Goal: Transaction & Acquisition: Download file/media

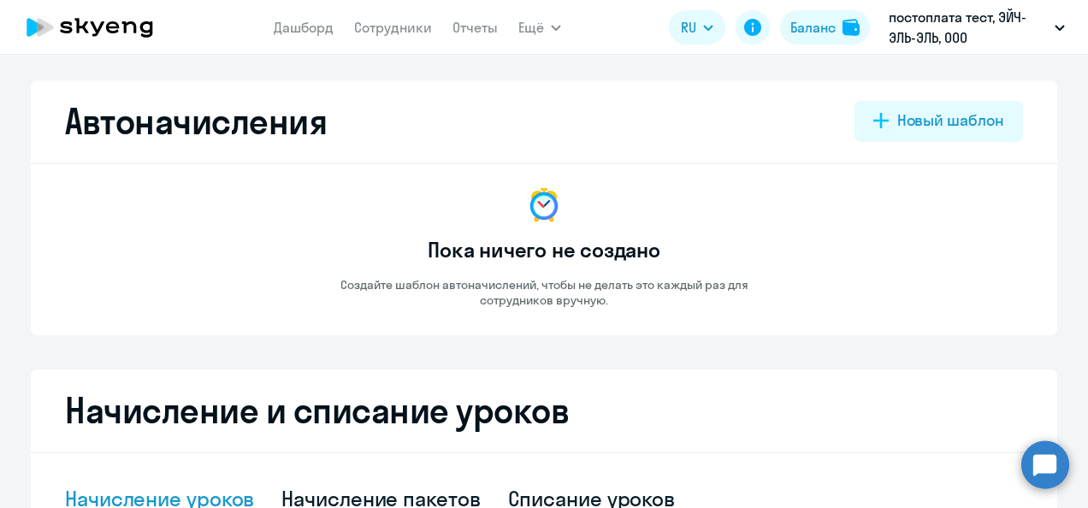
select select "10"
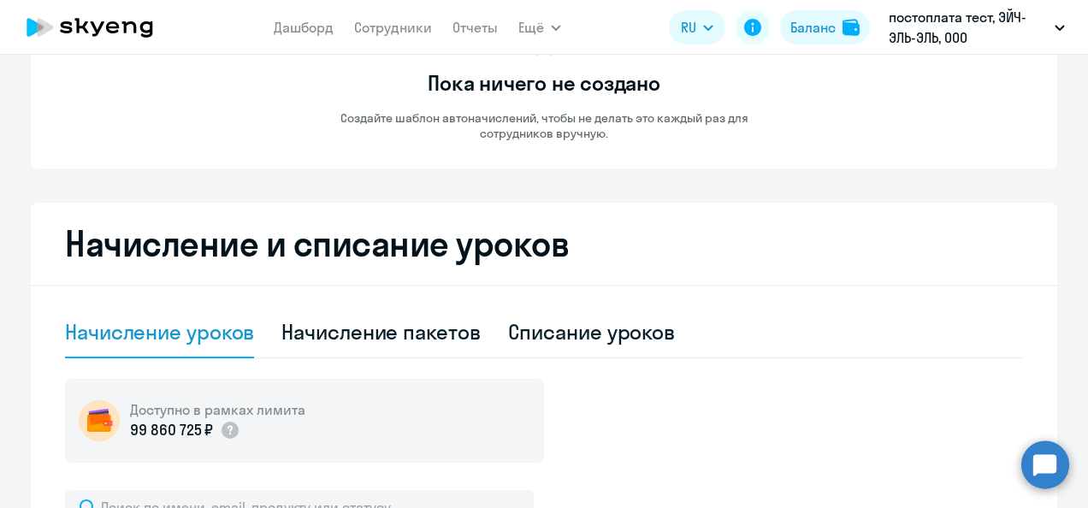
scroll to position [171, 0]
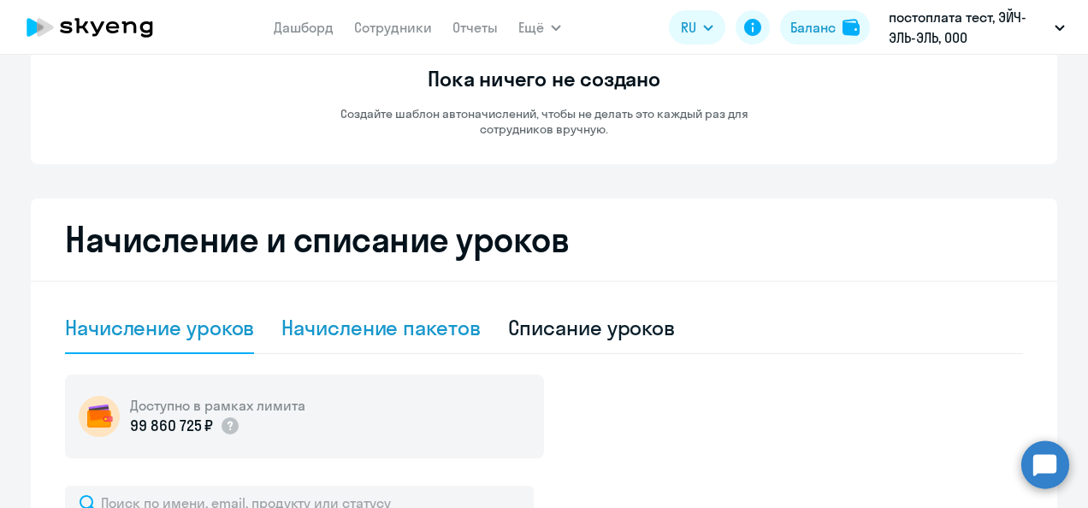
click at [392, 325] on div "Начисление пакетов" at bounding box center [380, 327] width 198 height 27
select select "10"
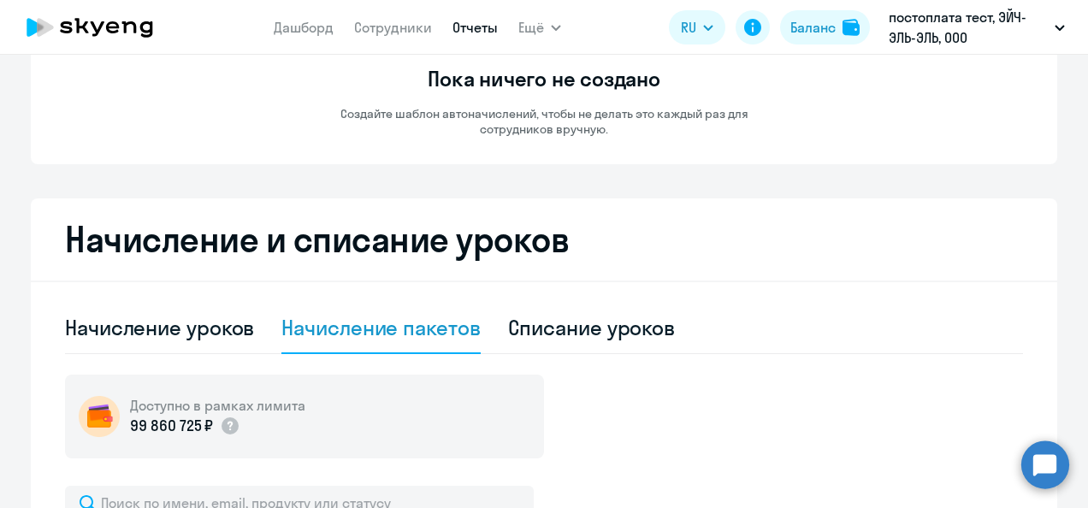
click at [467, 22] on link "Отчеты" at bounding box center [474, 27] width 45 height 17
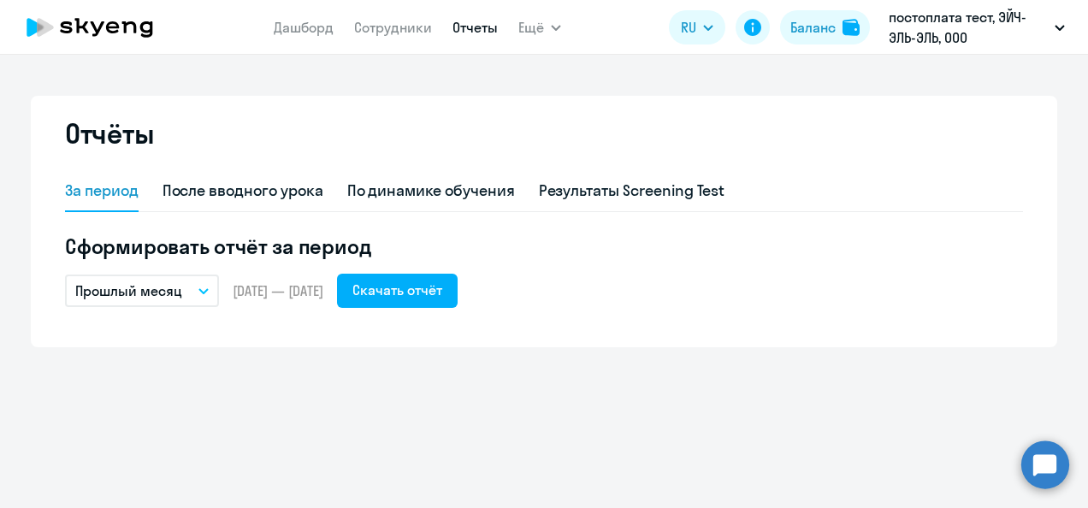
click at [199, 289] on icon "button" at bounding box center [203, 291] width 9 height 4
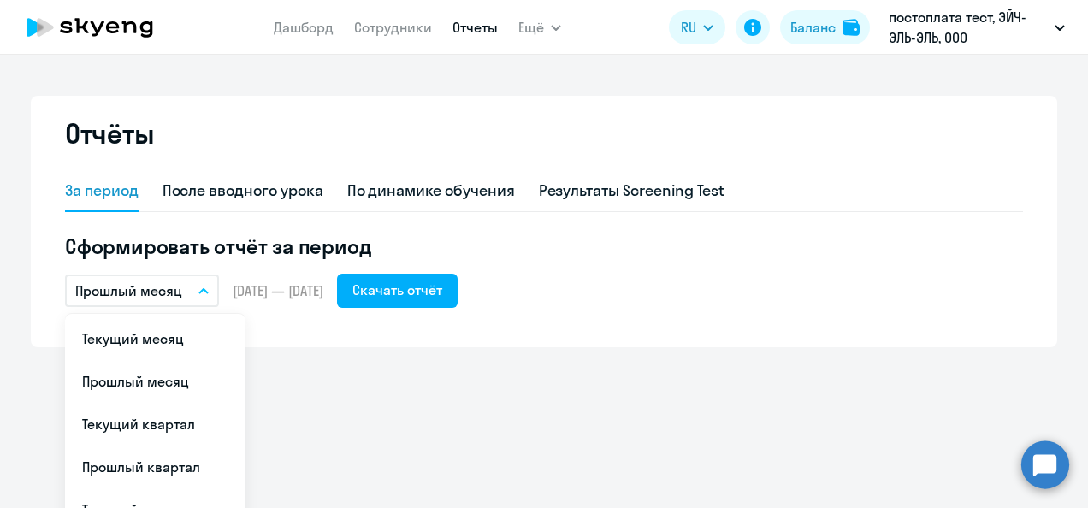
click at [323, 289] on span "[DATE] — [DATE]" at bounding box center [278, 290] width 91 height 19
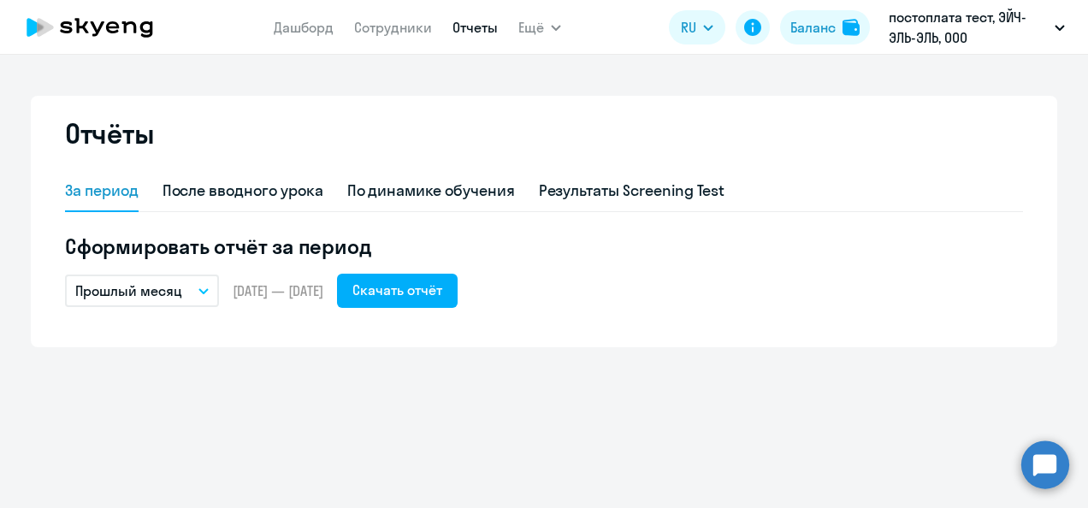
click at [207, 292] on icon "button" at bounding box center [203, 291] width 10 height 6
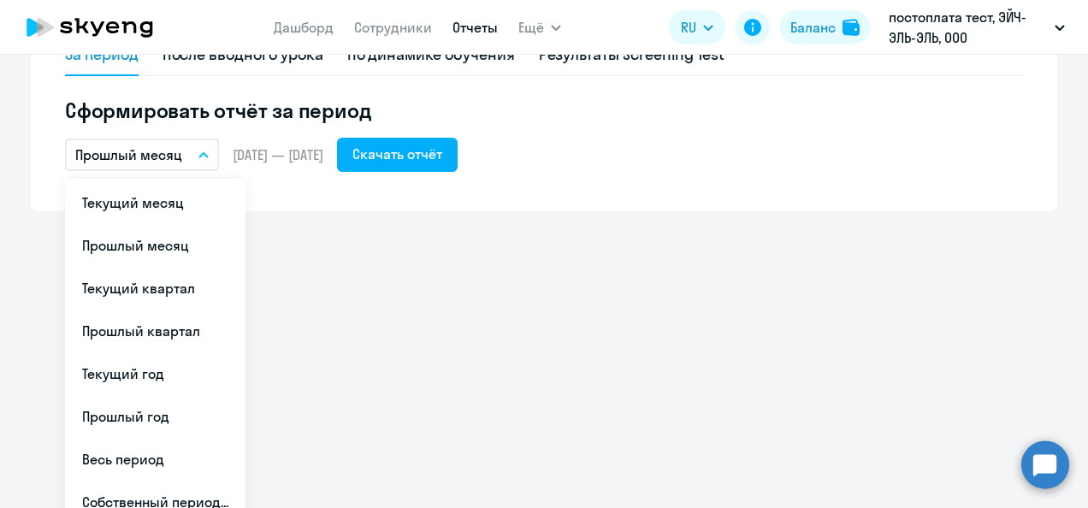
scroll to position [137, 0]
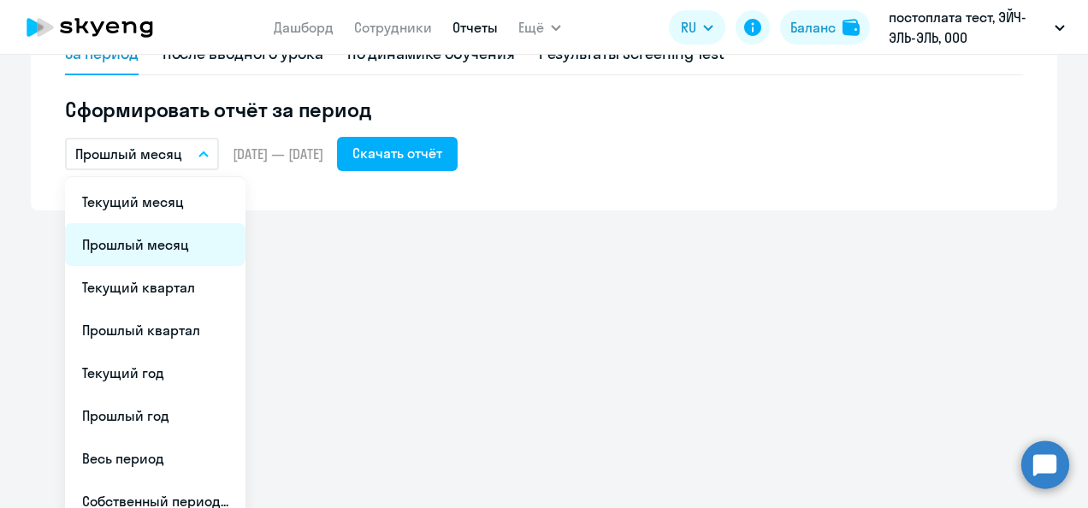
click at [133, 239] on li "Прошлый месяц" at bounding box center [155, 244] width 180 height 43
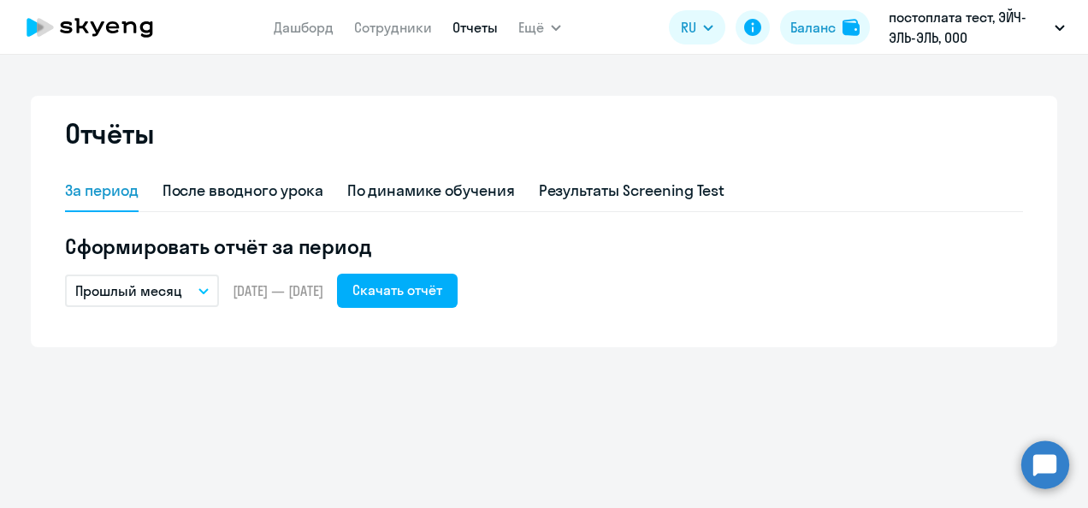
scroll to position [0, 0]
click at [204, 289] on icon "button" at bounding box center [203, 291] width 10 height 6
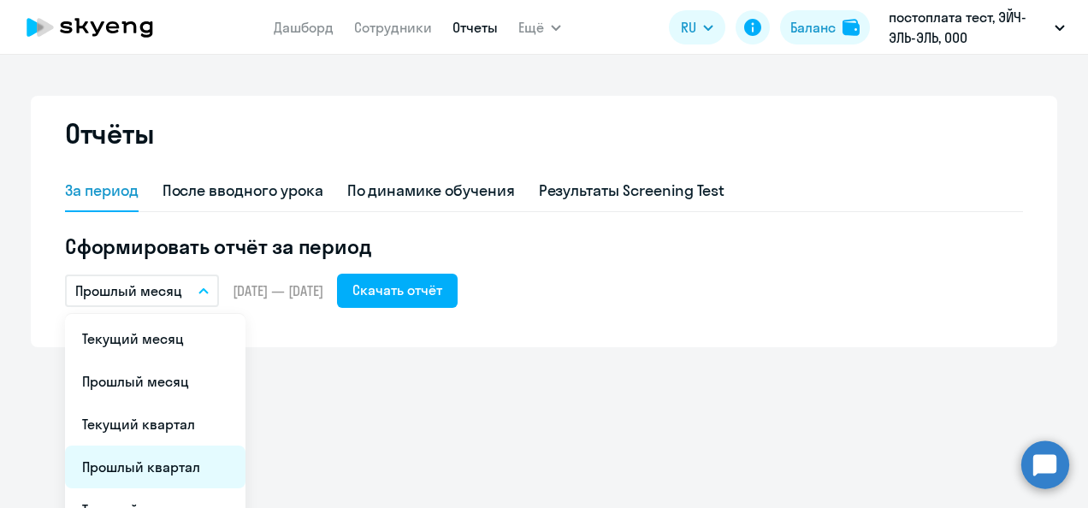
click at [146, 469] on li "Прошлый квартал" at bounding box center [155, 467] width 180 height 43
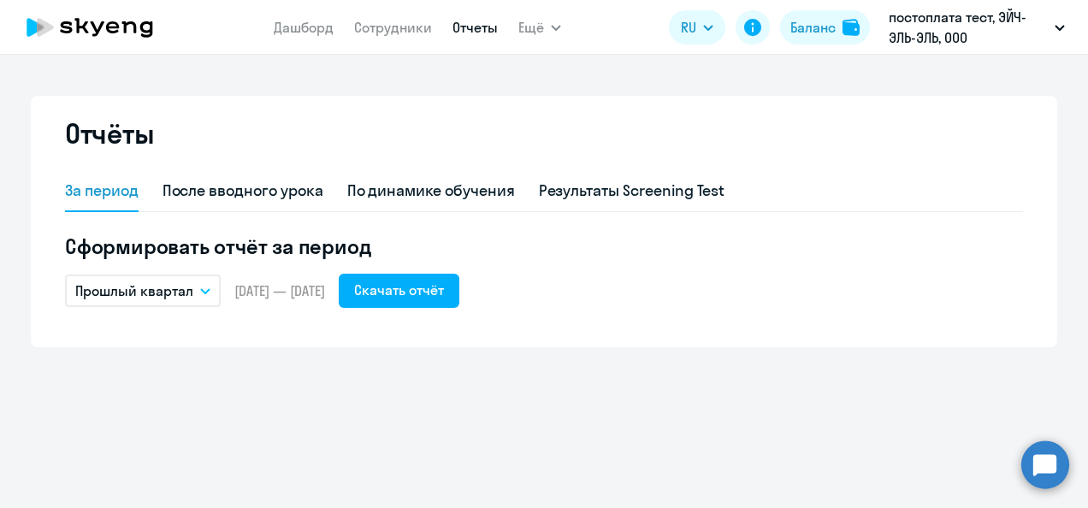
click at [325, 292] on span "[DATE] — [DATE]" at bounding box center [279, 290] width 91 height 19
click at [206, 288] on icon "button" at bounding box center [205, 291] width 10 height 6
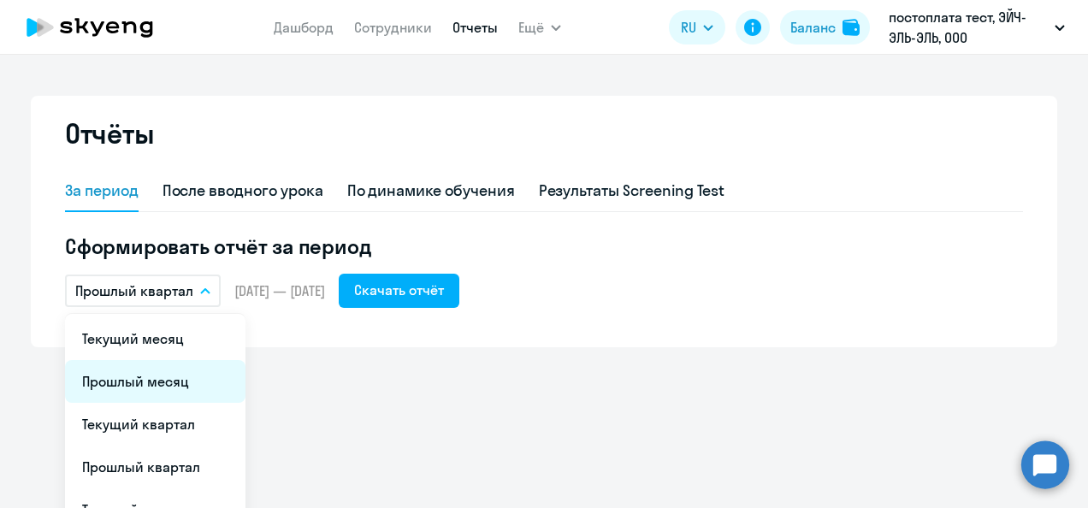
click at [156, 378] on li "Прошлый месяц" at bounding box center [155, 381] width 180 height 43
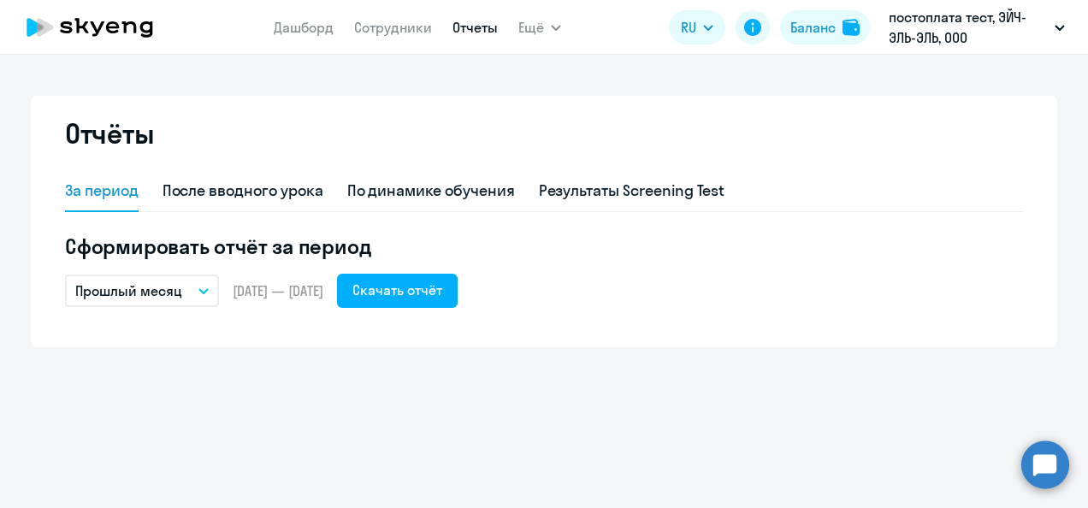
click at [180, 292] on p "Прошлый месяц" at bounding box center [128, 290] width 107 height 21
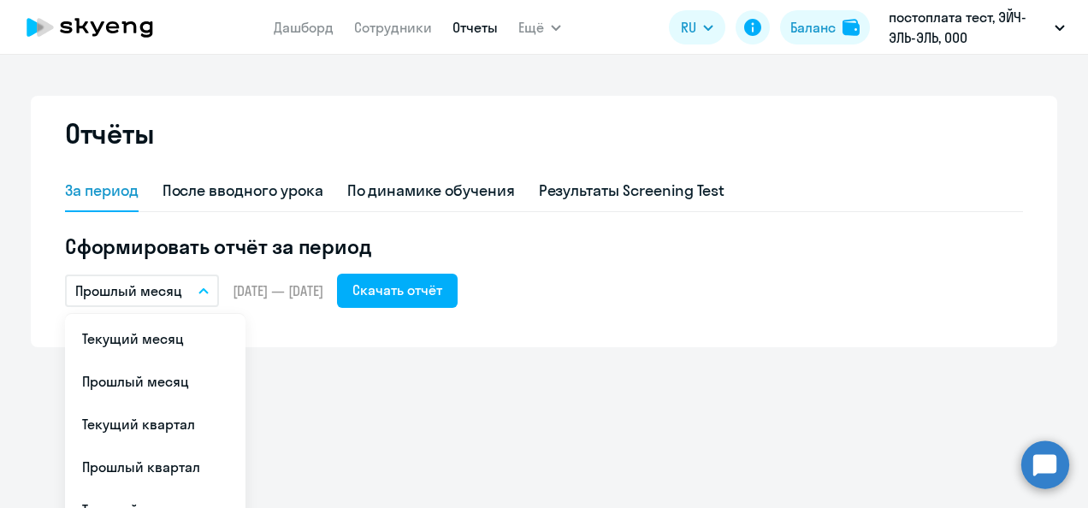
click at [287, 290] on span "[DATE] — [DATE]" at bounding box center [278, 290] width 91 height 19
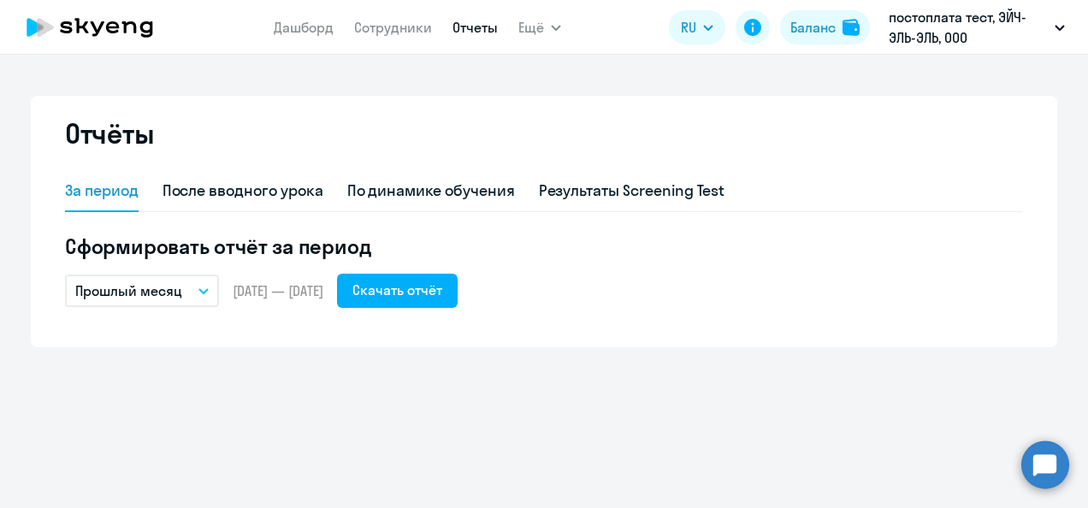
click at [208, 291] on icon "button" at bounding box center [203, 291] width 10 height 6
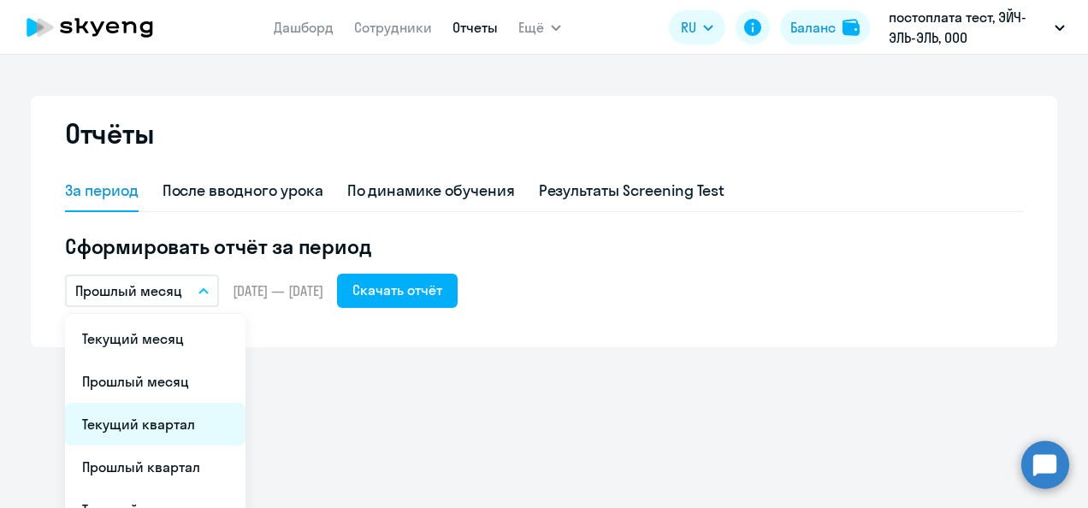
click at [156, 424] on li "Текущий квартал" at bounding box center [155, 424] width 180 height 43
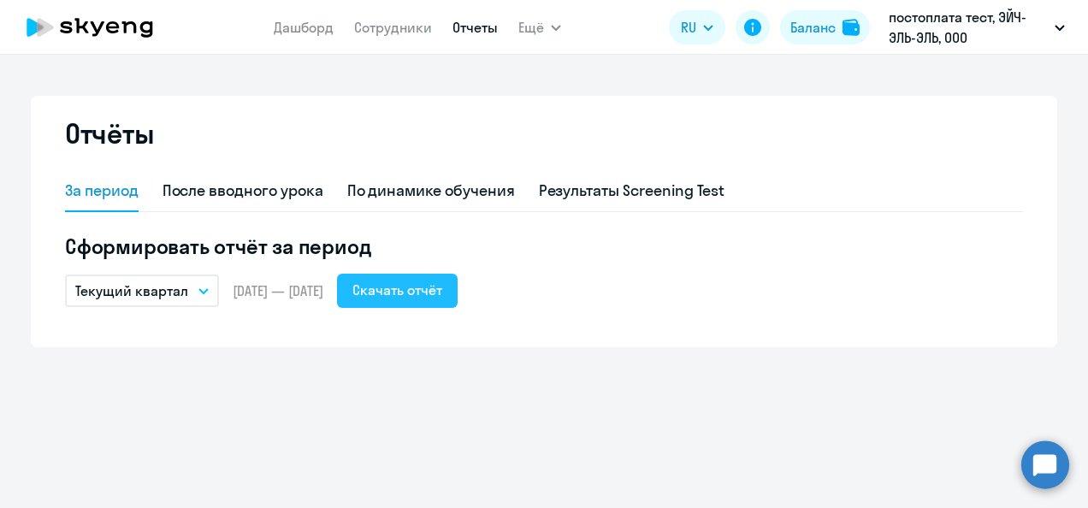
click at [426, 292] on div "Скачать отчёт" at bounding box center [397, 290] width 90 height 21
click at [197, 293] on button "Текущий квартал" at bounding box center [142, 291] width 154 height 32
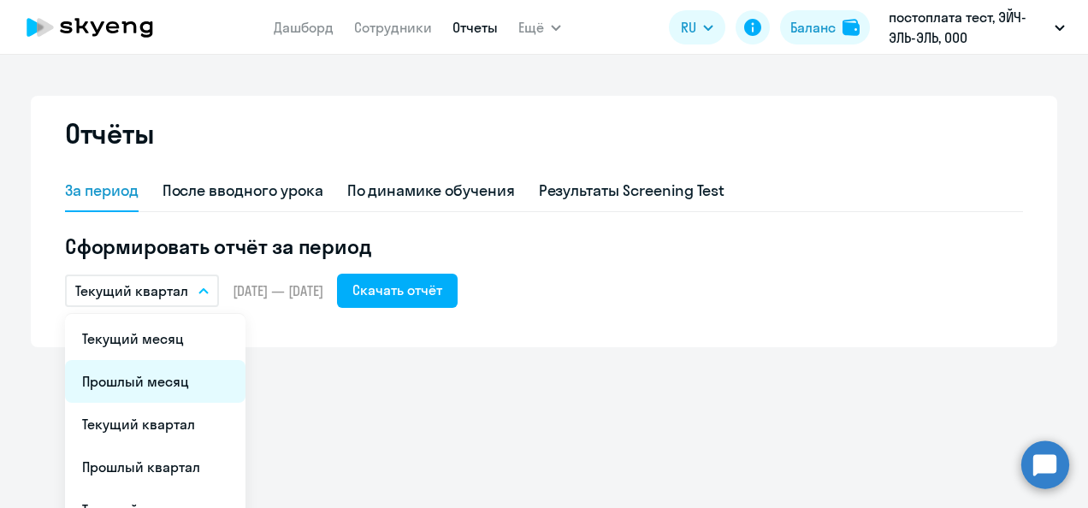
click at [132, 383] on li "Прошлый месяц" at bounding box center [155, 381] width 180 height 43
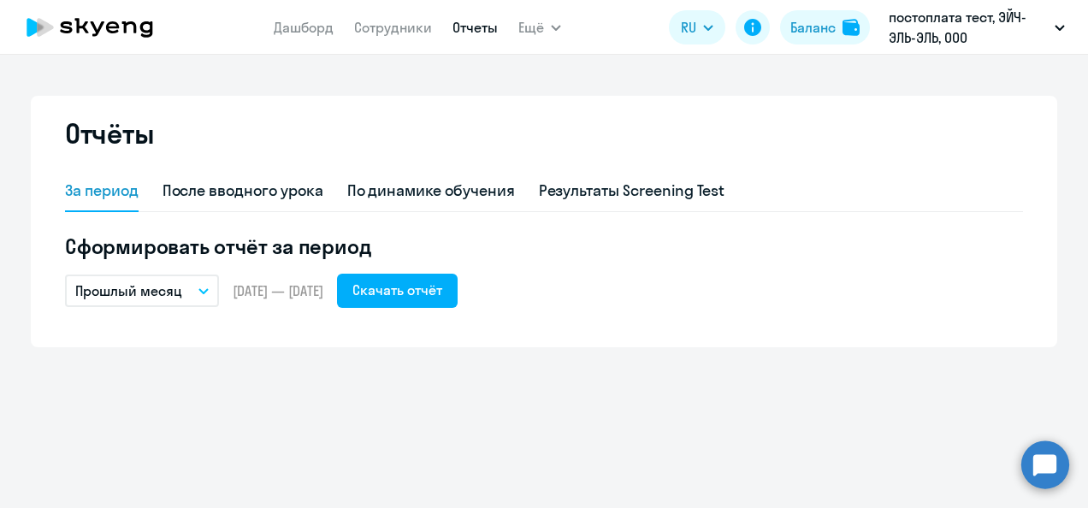
click at [204, 289] on icon "button" at bounding box center [203, 291] width 10 height 6
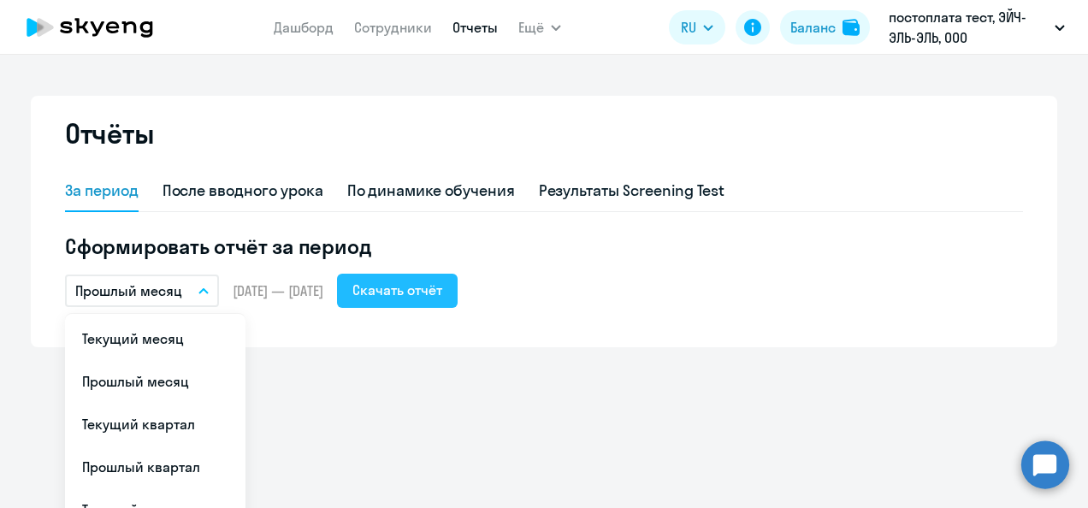
click at [436, 286] on div "Скачать отчёт" at bounding box center [397, 290] width 90 height 21
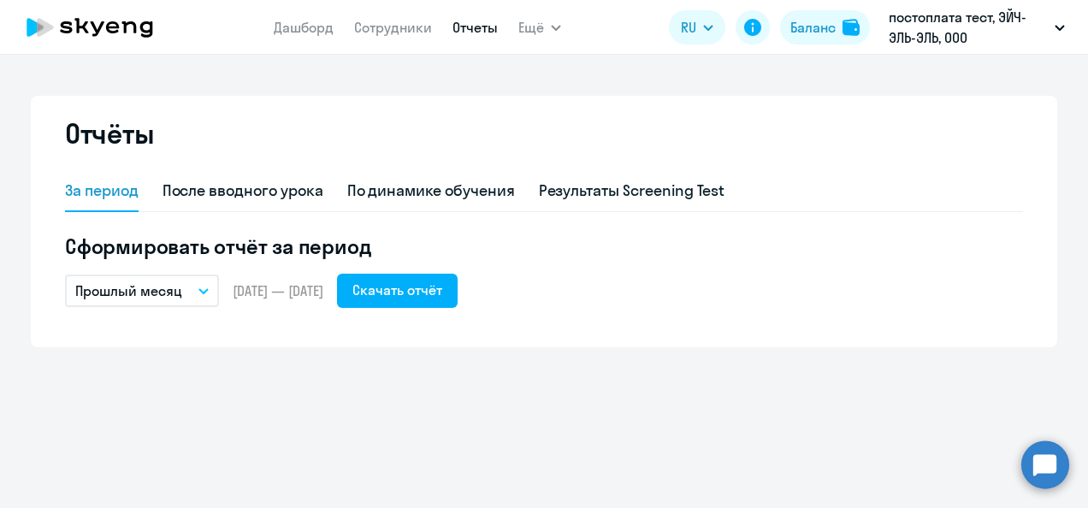
click at [205, 292] on icon "button" at bounding box center [203, 291] width 10 height 6
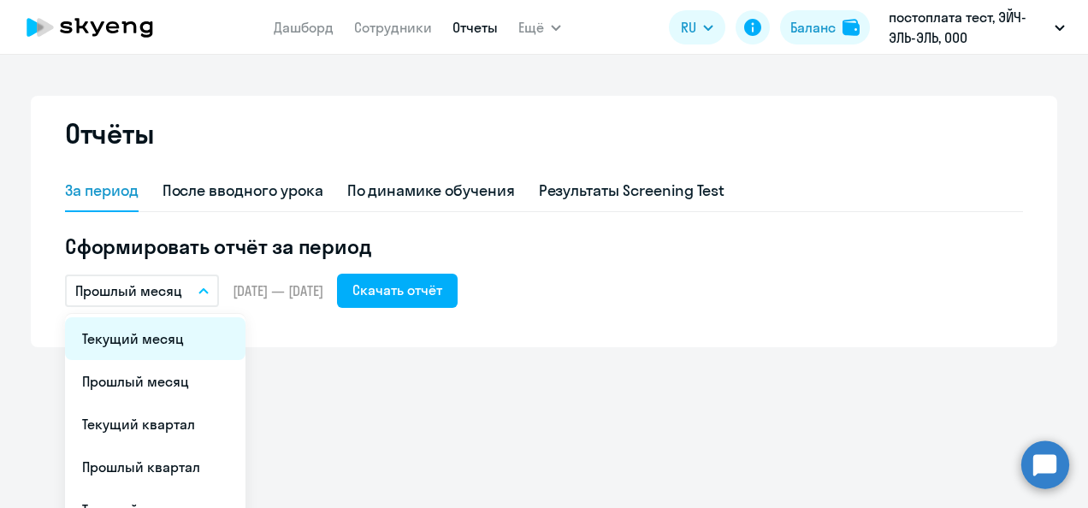
click at [124, 346] on li "Текущий месяц" at bounding box center [155, 338] width 180 height 43
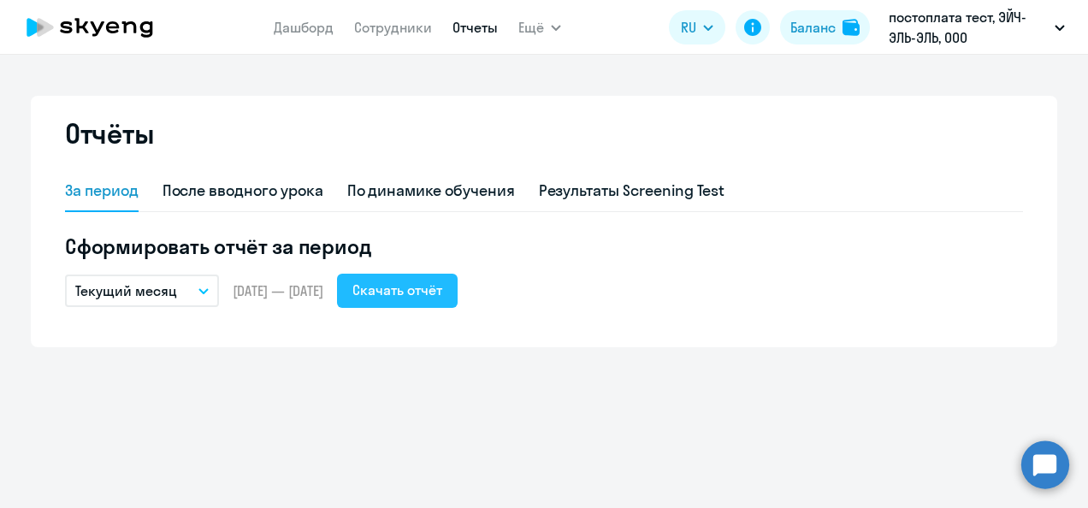
click at [442, 292] on div "Скачать отчёт" at bounding box center [397, 290] width 90 height 21
click at [201, 286] on button "Текущий месяц" at bounding box center [142, 291] width 154 height 32
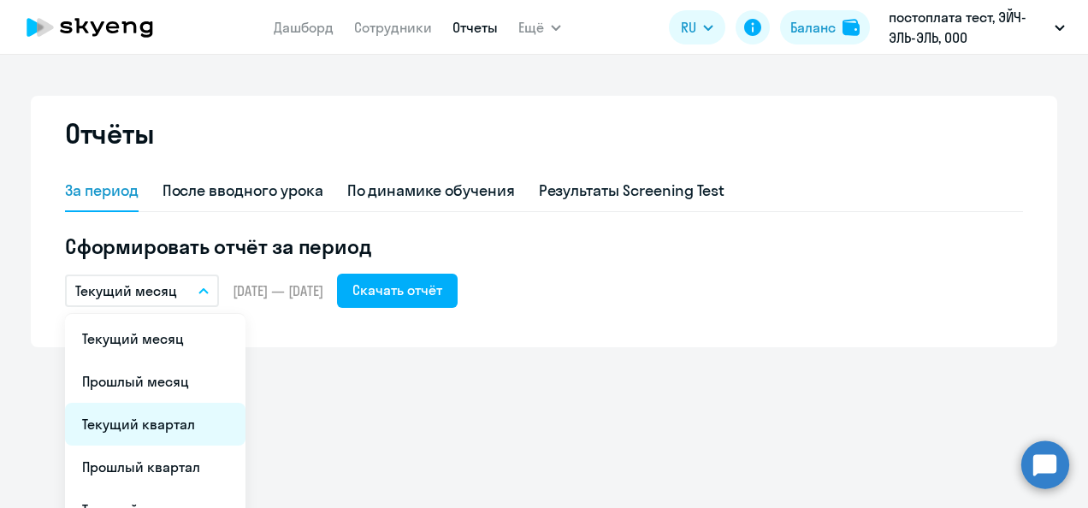
click at [142, 424] on li "Текущий квартал" at bounding box center [155, 424] width 180 height 43
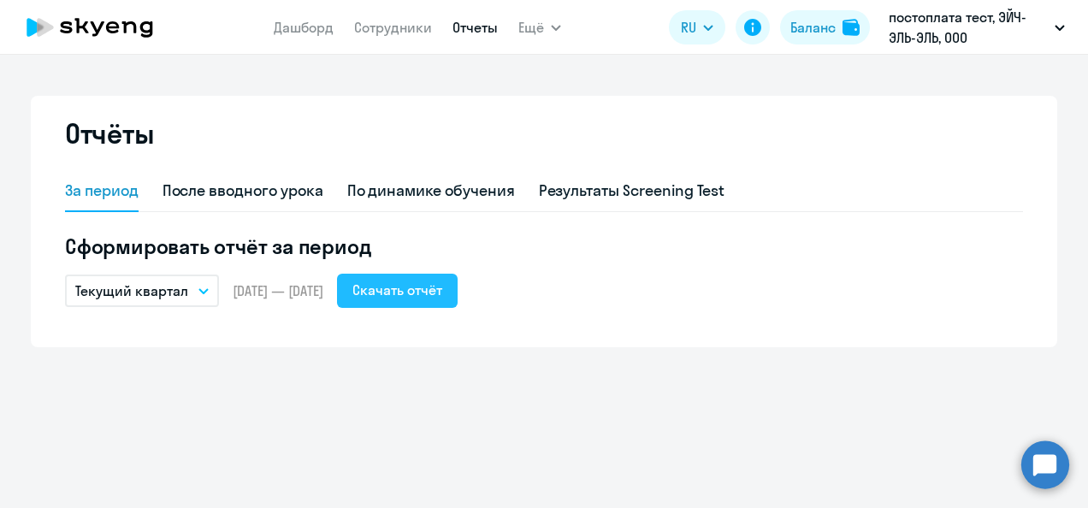
click at [434, 289] on div "Скачать отчёт" at bounding box center [397, 290] width 90 height 21
click at [405, 431] on div "Отчёты За период После вводного урока По динамике обучения Результаты Screening…" at bounding box center [544, 281] width 1088 height 453
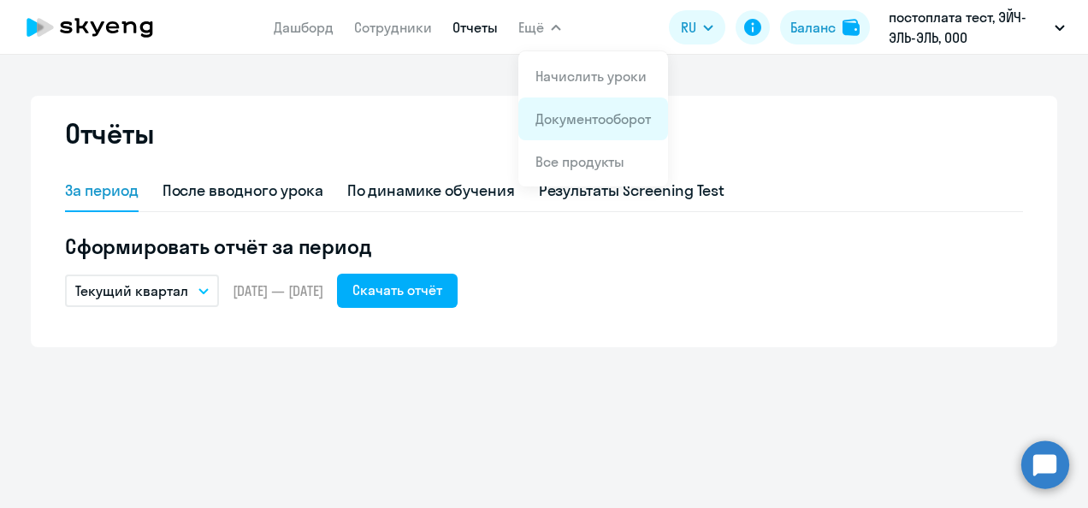
click at [570, 129] on li "Документооборот" at bounding box center [593, 118] width 150 height 43
click at [471, 27] on link "Отчеты" at bounding box center [474, 27] width 45 height 17
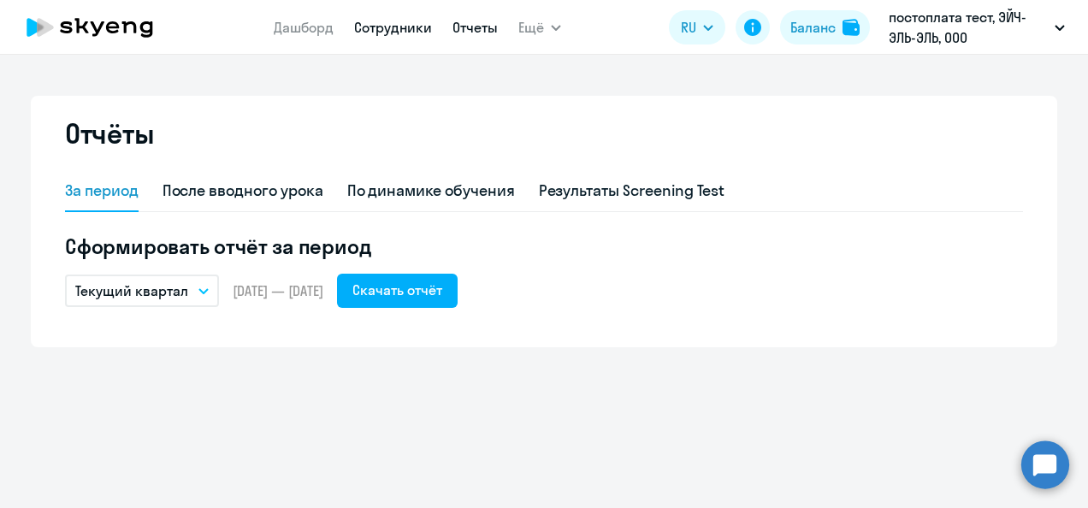
click at [388, 27] on link "Сотрудники" at bounding box center [393, 27] width 78 height 17
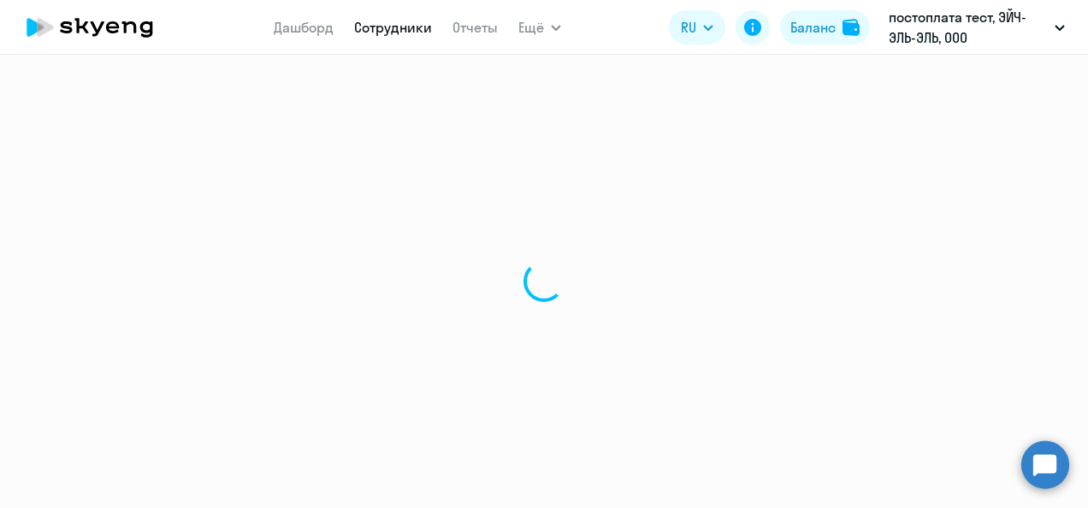
select select "30"
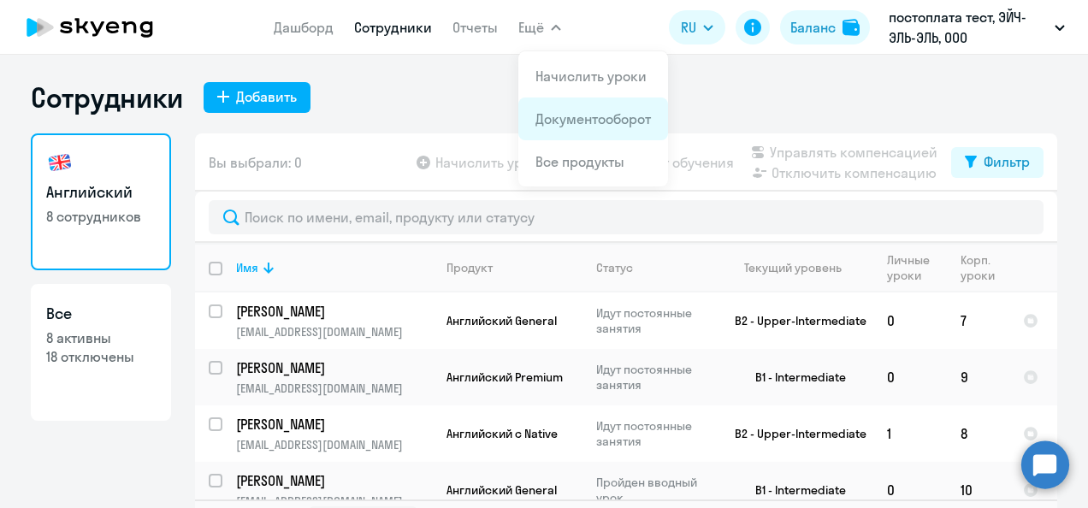
click at [552, 115] on link "Документооборот" at bounding box center [592, 118] width 115 height 17
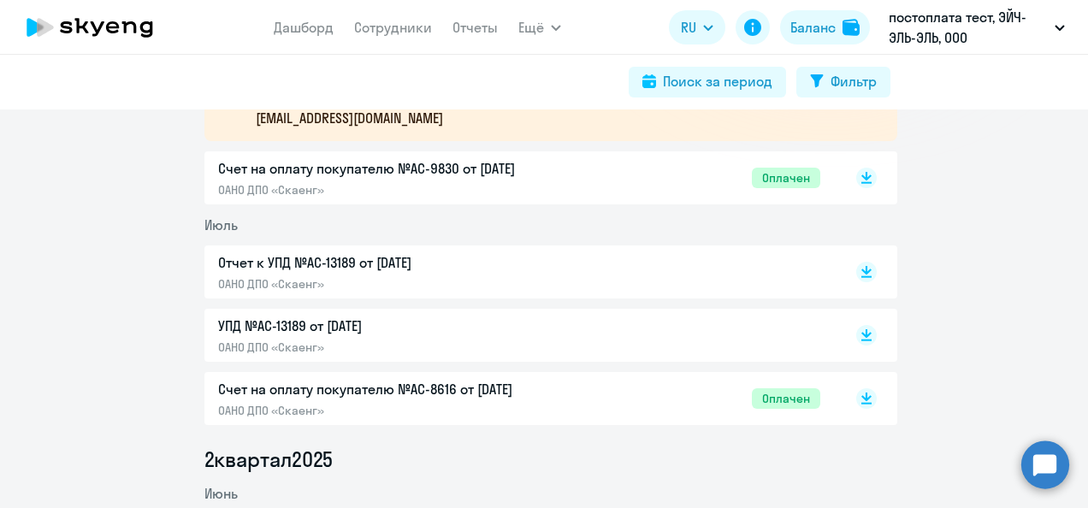
scroll to position [376, 0]
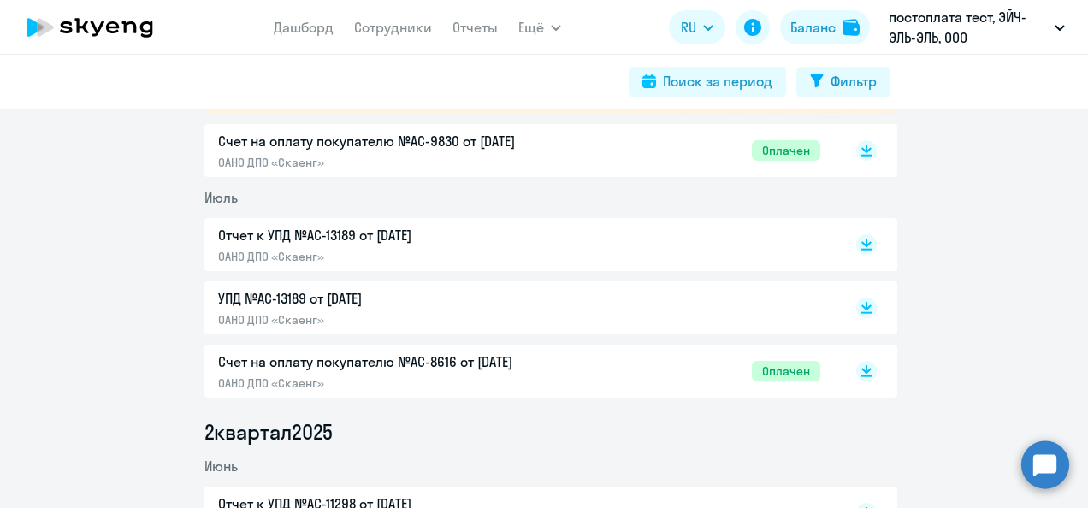
click at [353, 228] on p "Отчет к УПД №AC-13189 от [DATE]" at bounding box center [397, 235] width 359 height 21
